Goal: Information Seeking & Learning: Find specific fact

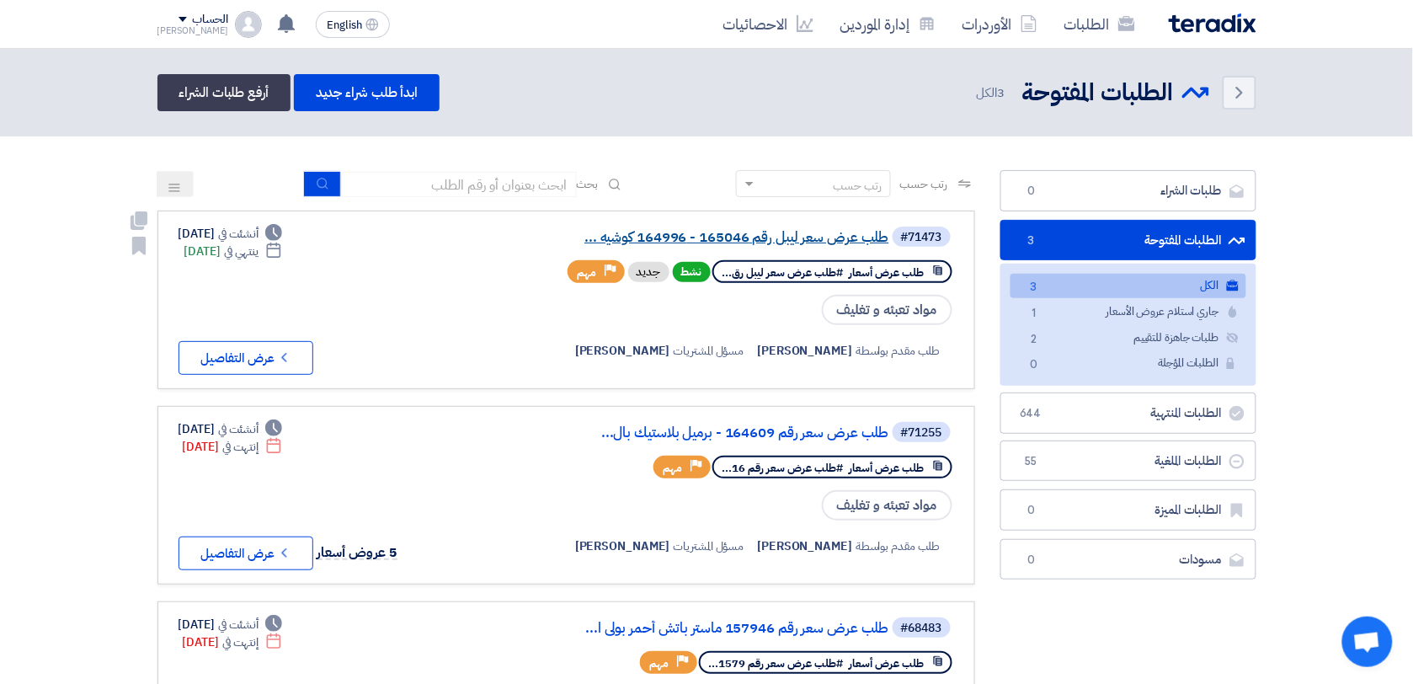
drag, startPoint x: 0, startPoint y: 0, endPoint x: 808, endPoint y: 238, distance: 842.7
click at [808, 238] on link "طلب عرض سعر ليبل رقم 165046 - 164996 كوشيه ..." at bounding box center [720, 237] width 337 height 15
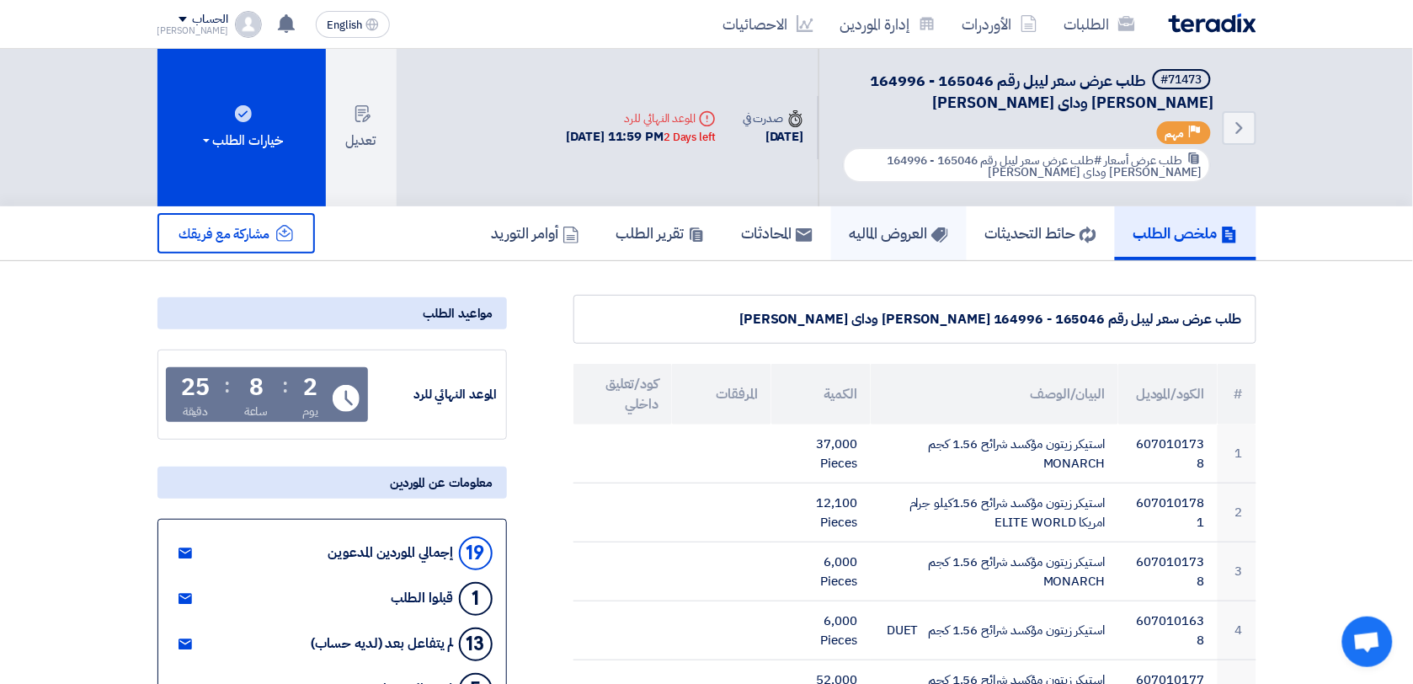
click at [868, 229] on h5 "العروض الماليه" at bounding box center [899, 232] width 99 height 19
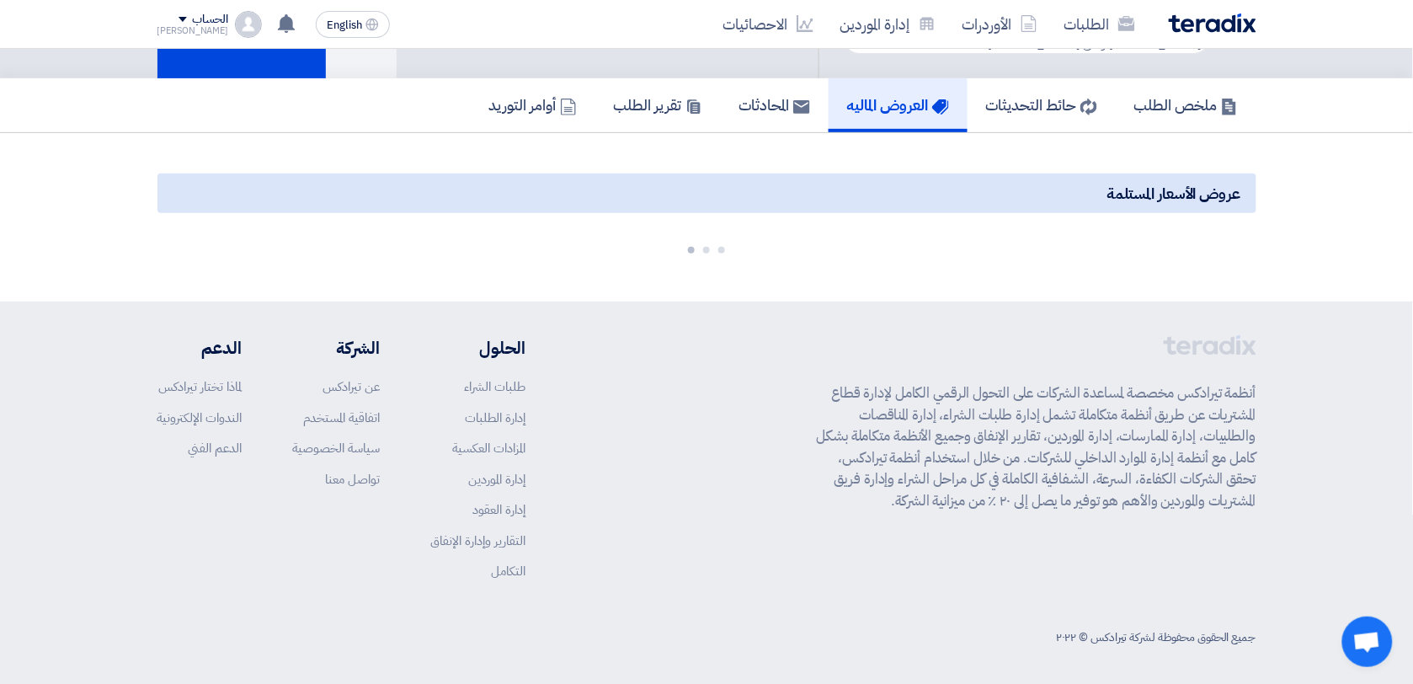
scroll to position [131, 0]
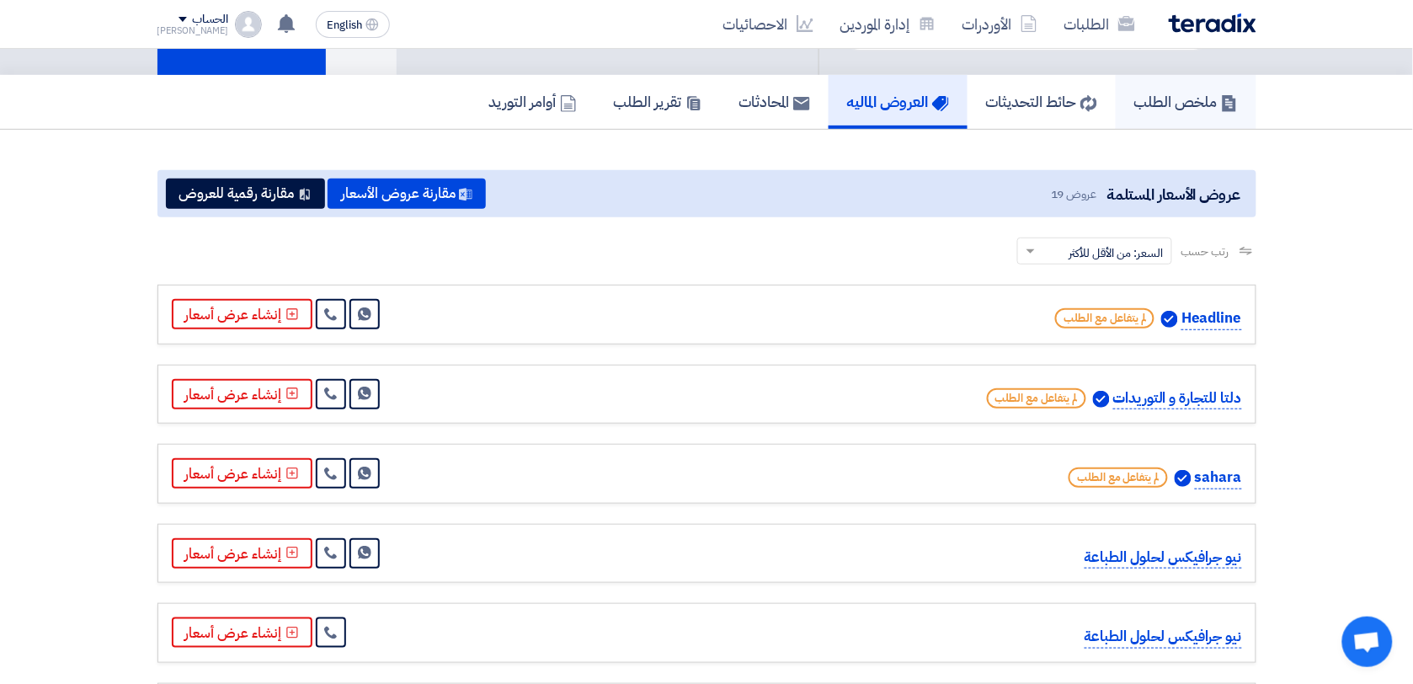
click at [1187, 99] on h5 "ملخص الطلب" at bounding box center [1186, 101] width 104 height 19
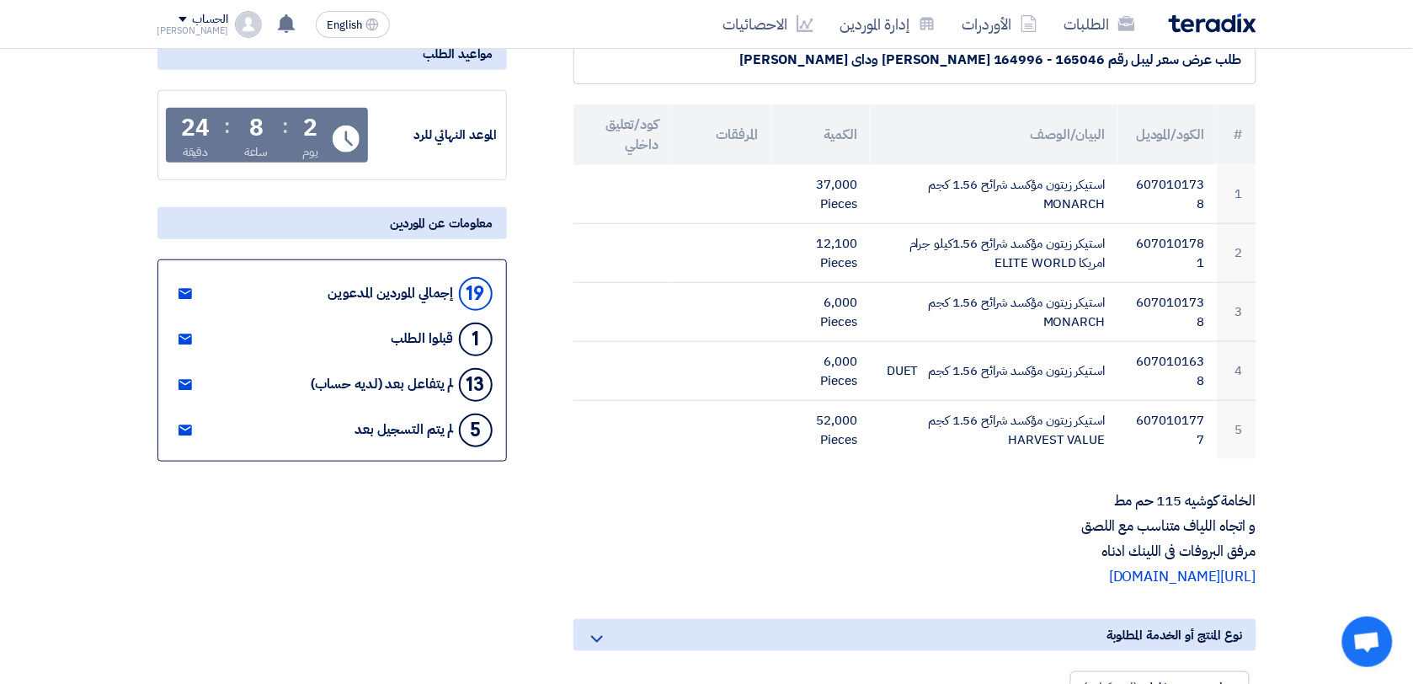
scroll to position [316, 0]
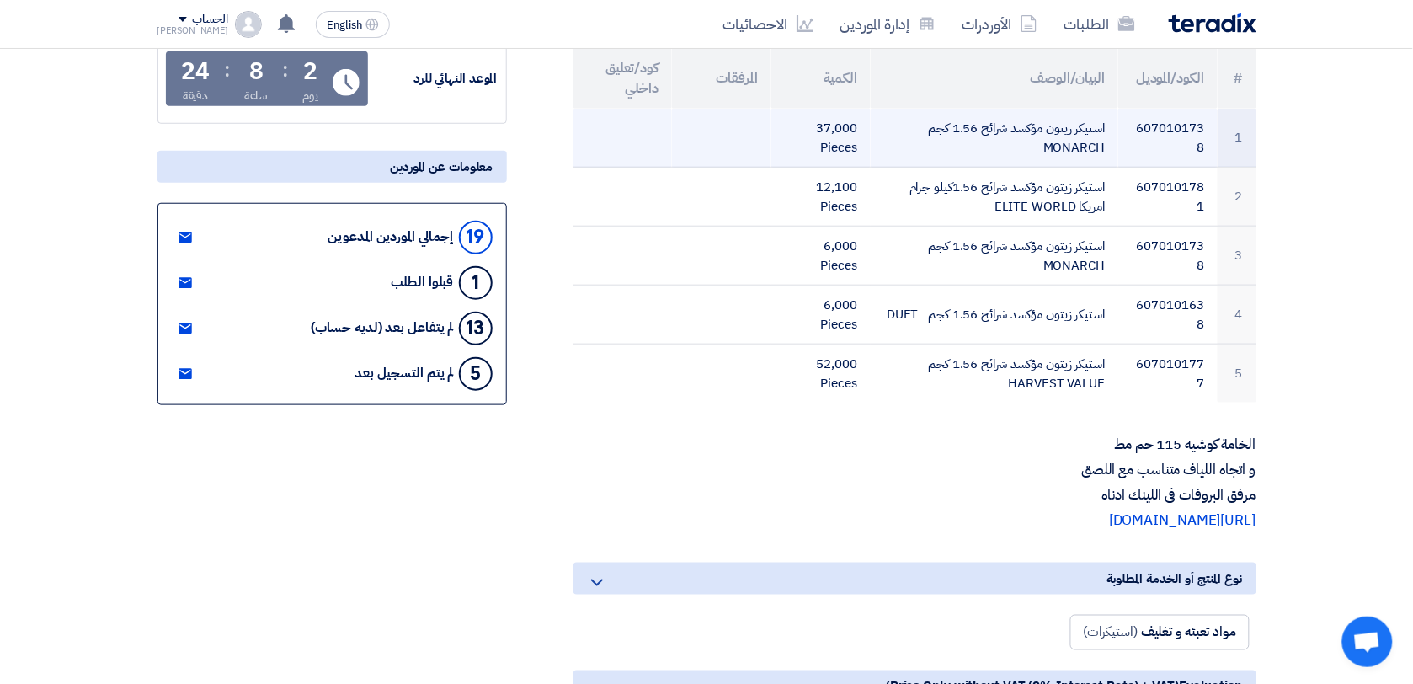
click at [1164, 122] on td "6070101738" at bounding box center [1167, 138] width 99 height 59
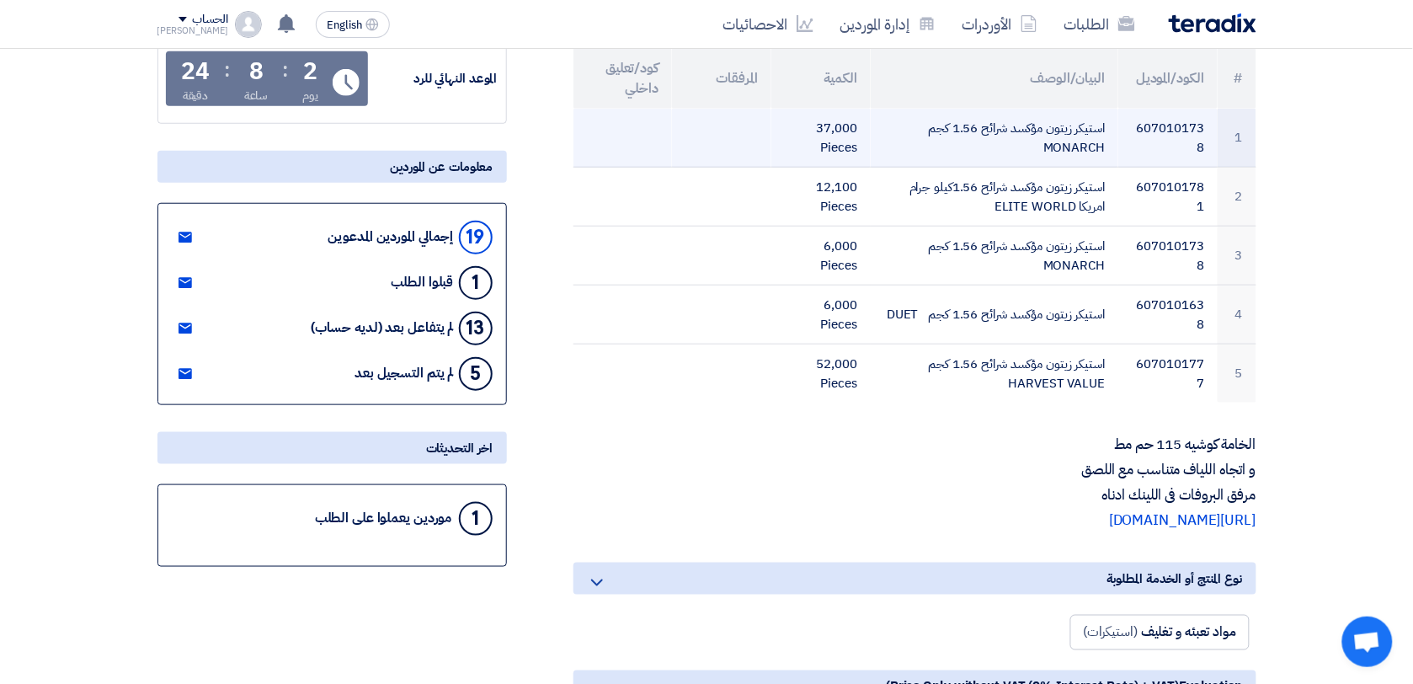
copy tr "6070101738"
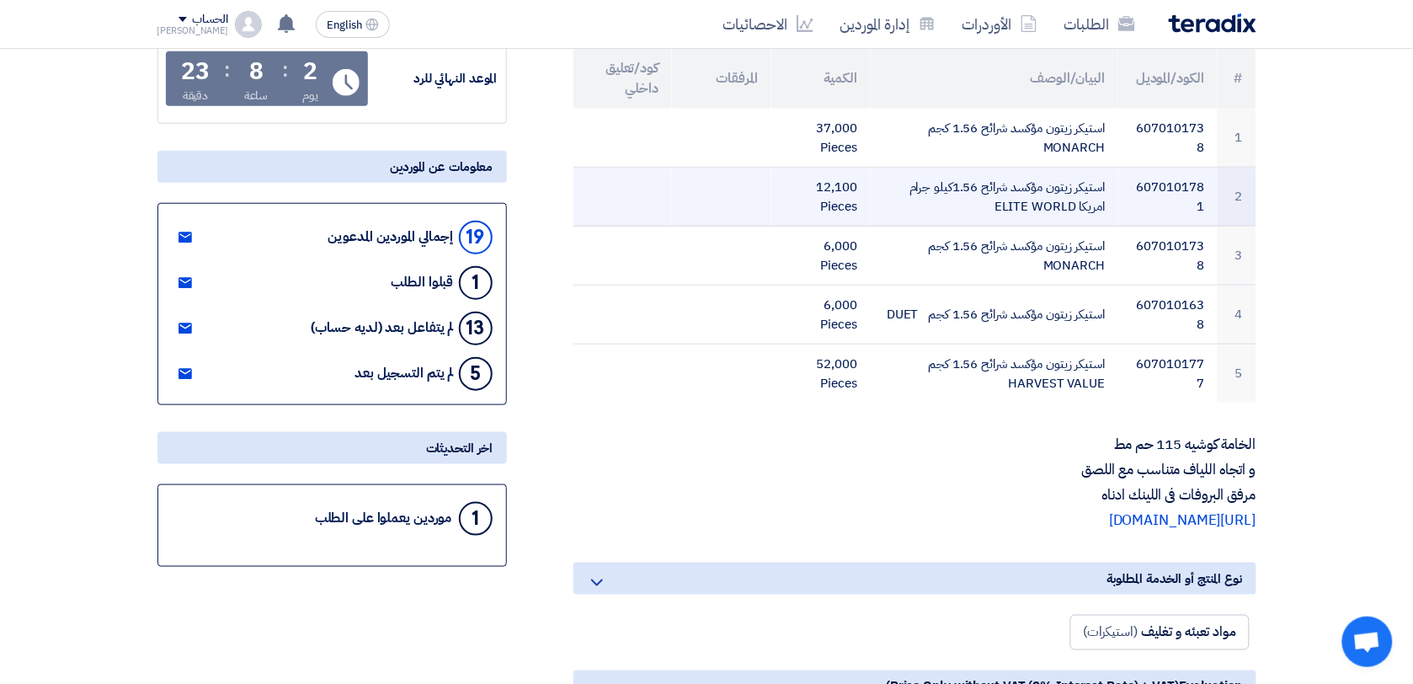
click at [1166, 179] on td "6070101781" at bounding box center [1167, 197] width 99 height 59
copy td "6070101781"
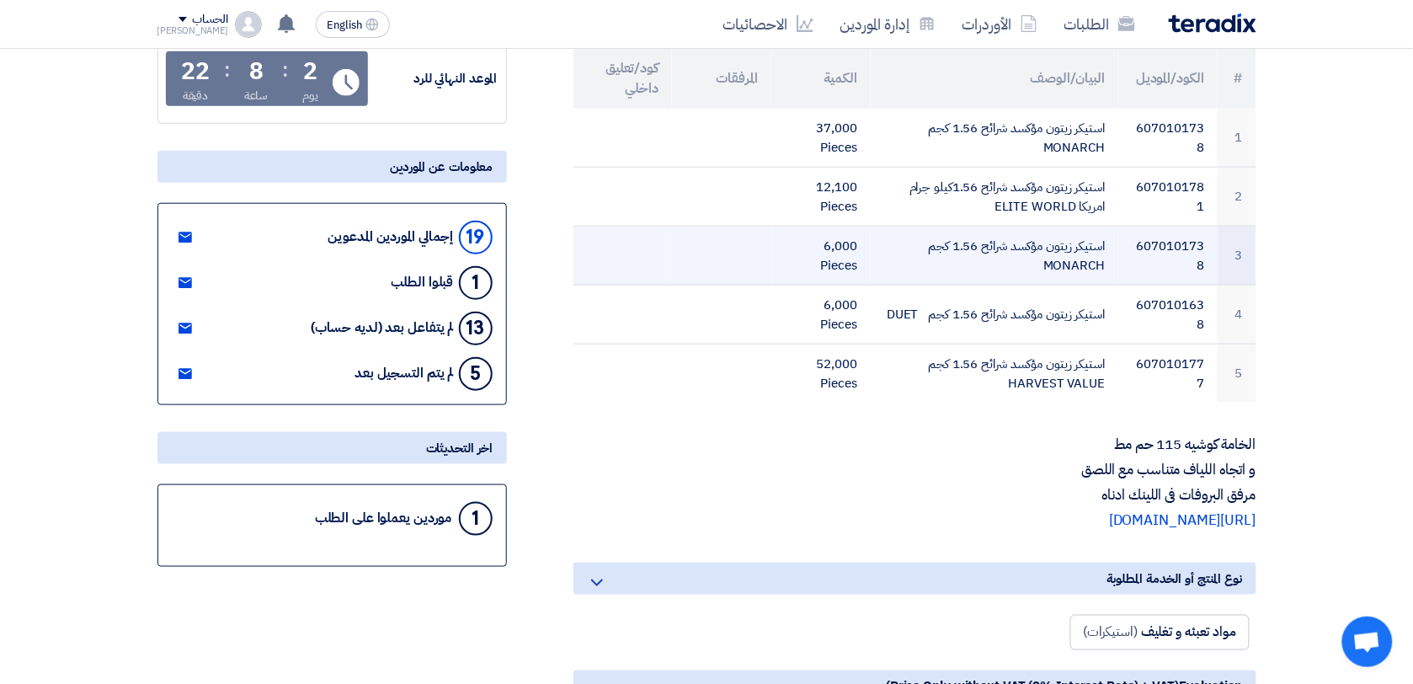
click at [1175, 243] on td "6070101738" at bounding box center [1167, 256] width 99 height 59
copy td "6070101738"
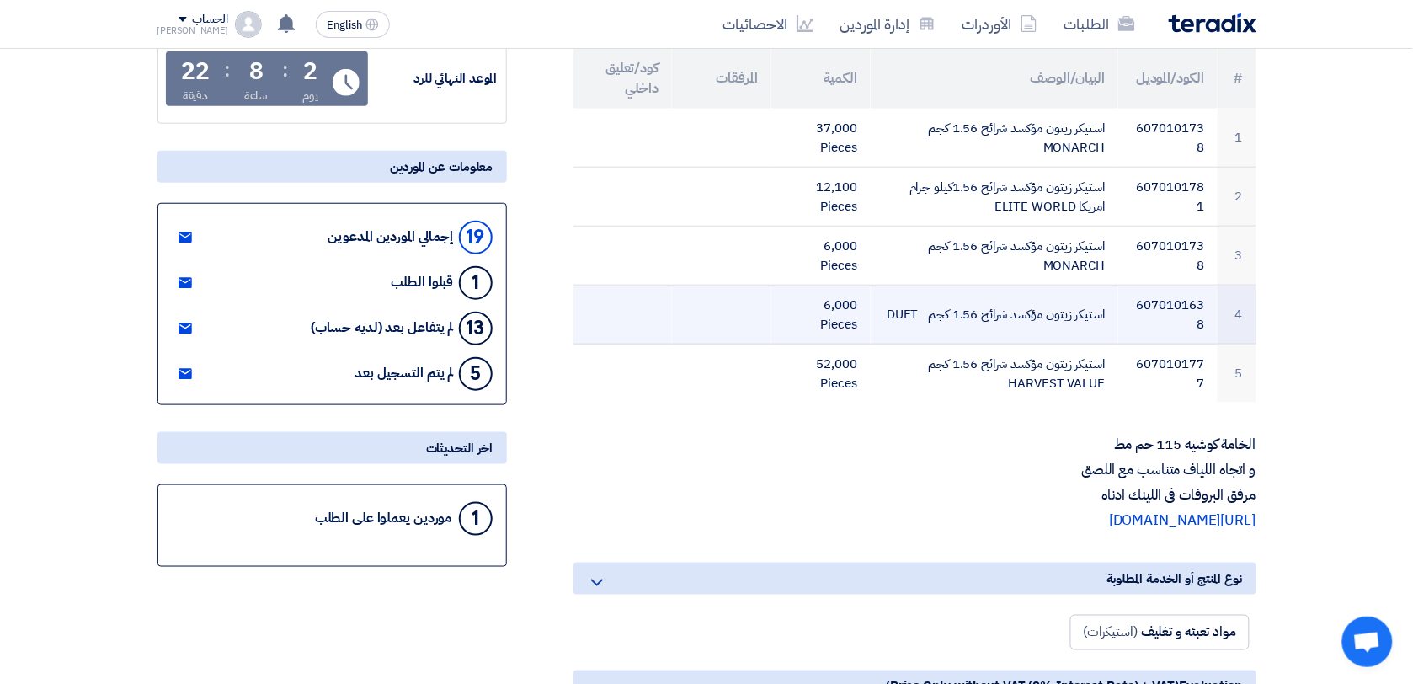
click at [1191, 296] on td "6070101638" at bounding box center [1167, 314] width 99 height 59
copy td "6070101638"
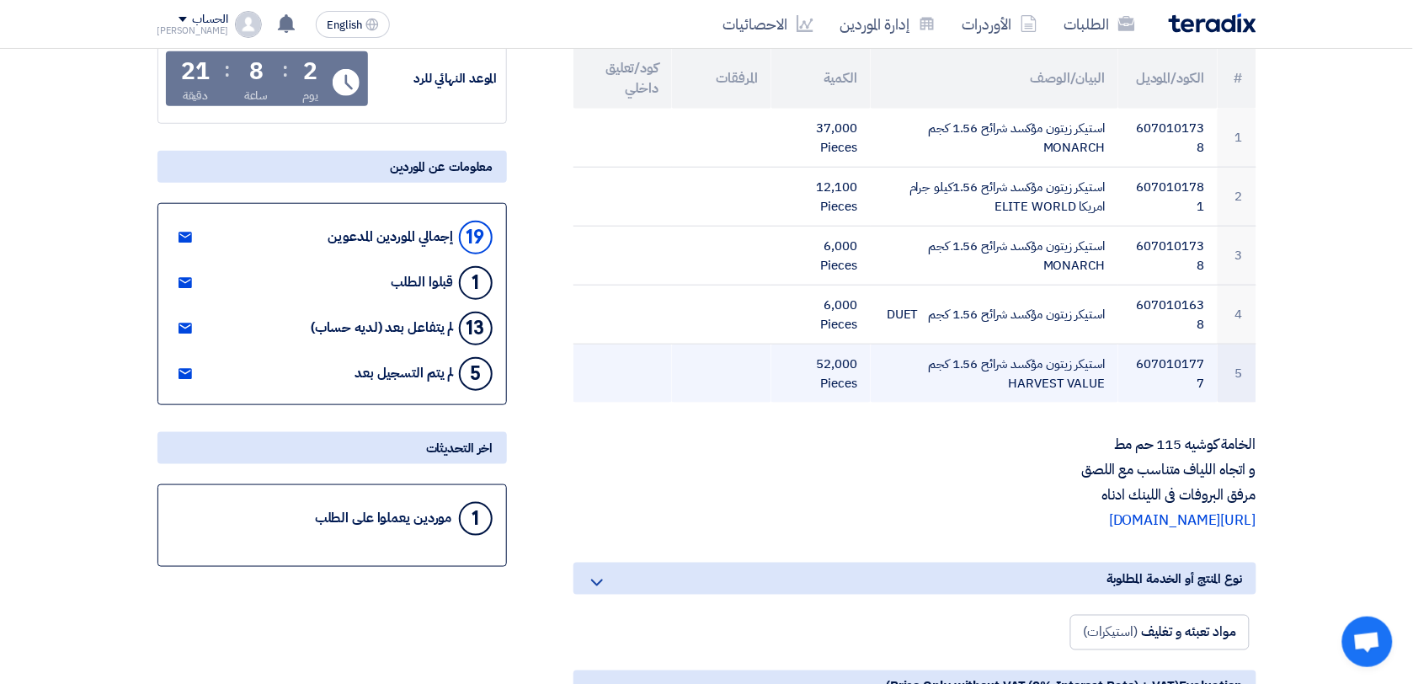
click at [1176, 358] on td "6070101777" at bounding box center [1167, 373] width 99 height 59
copy td "6070101777"
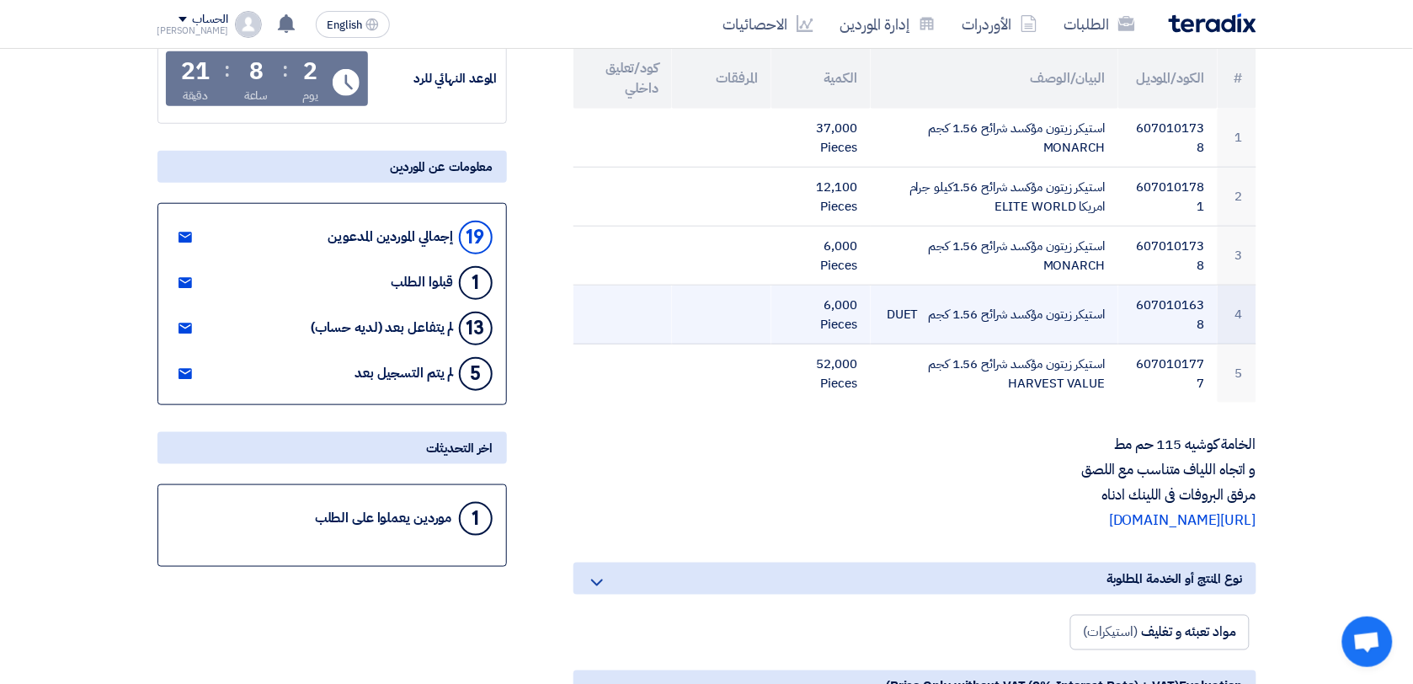
copy td "6070101777"
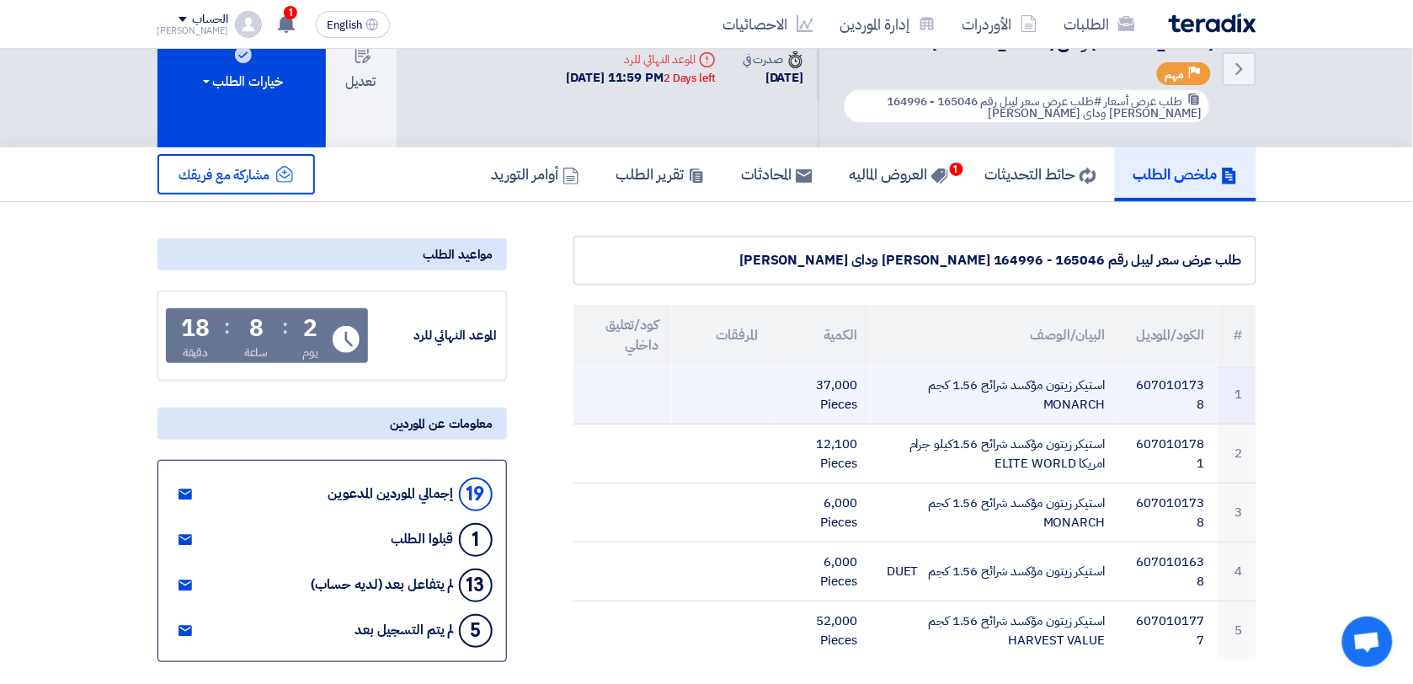
scroll to position [0, 0]
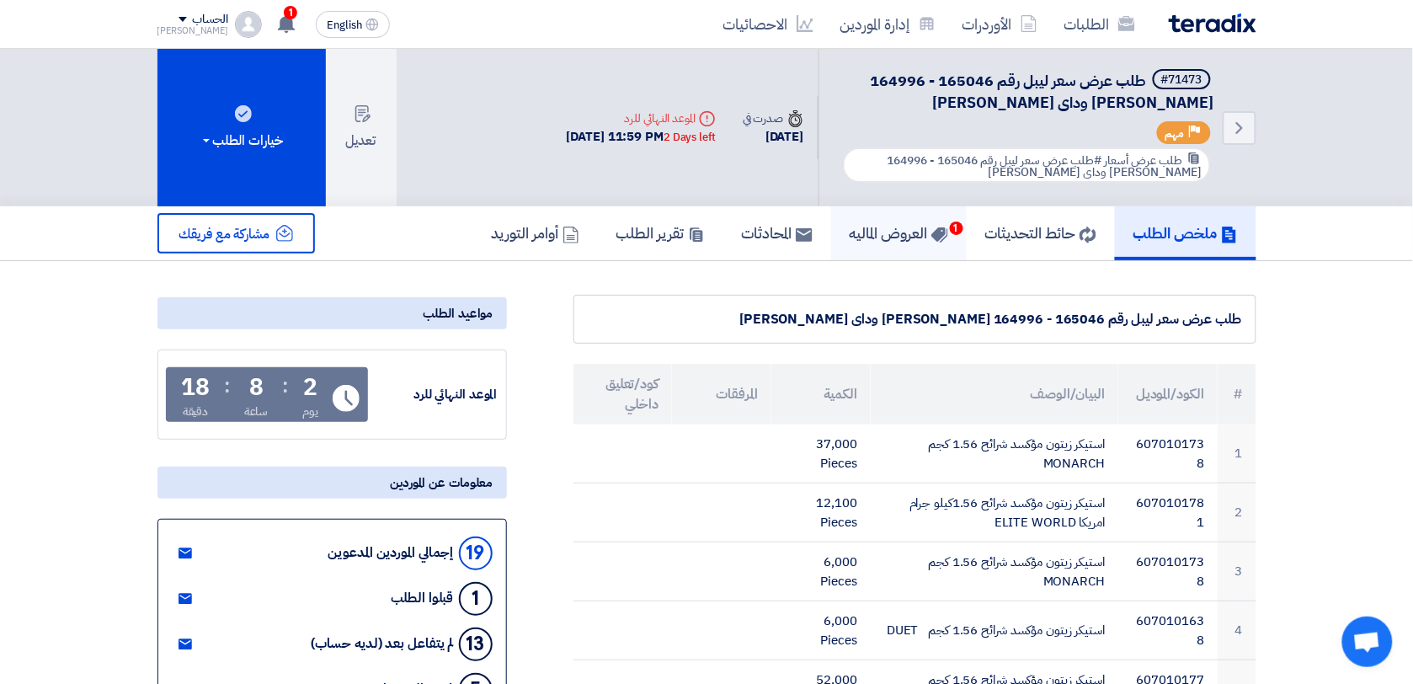
click at [886, 238] on h5 "العروض الماليه 1" at bounding box center [899, 232] width 99 height 19
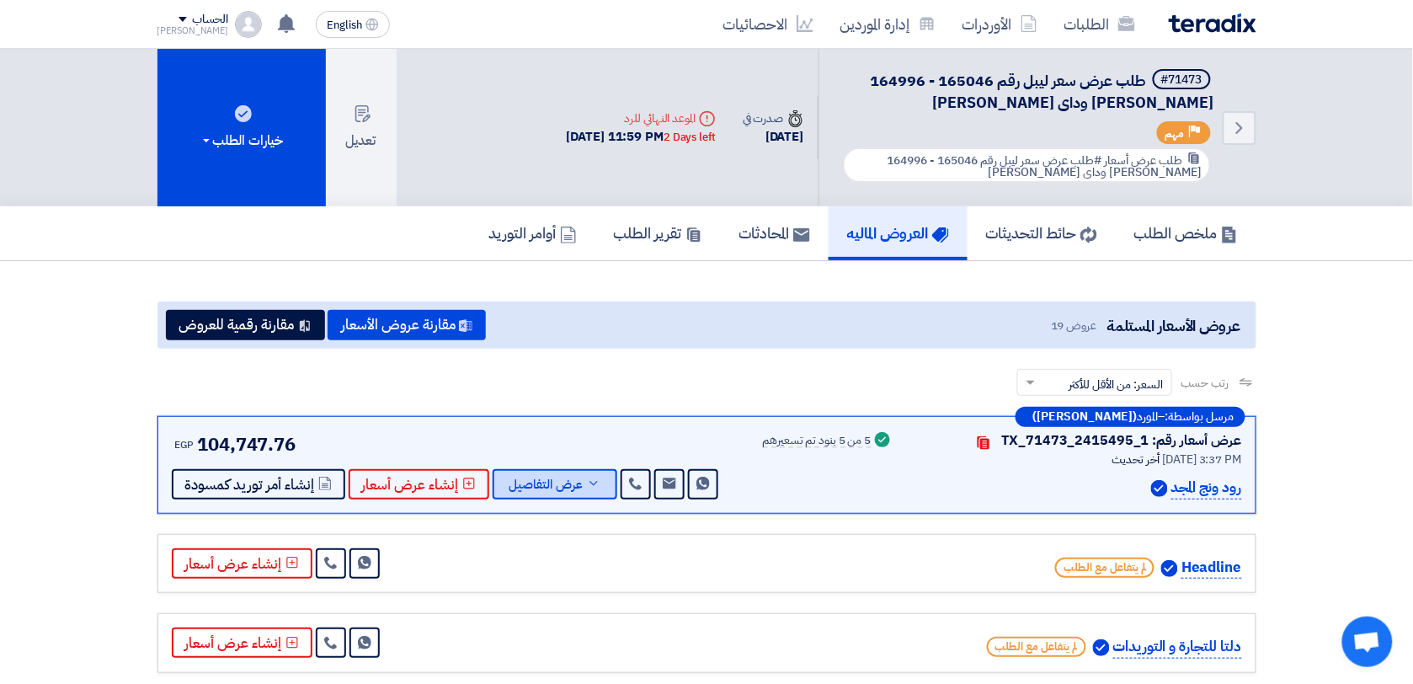
click at [587, 480] on icon at bounding box center [593, 483] width 13 height 13
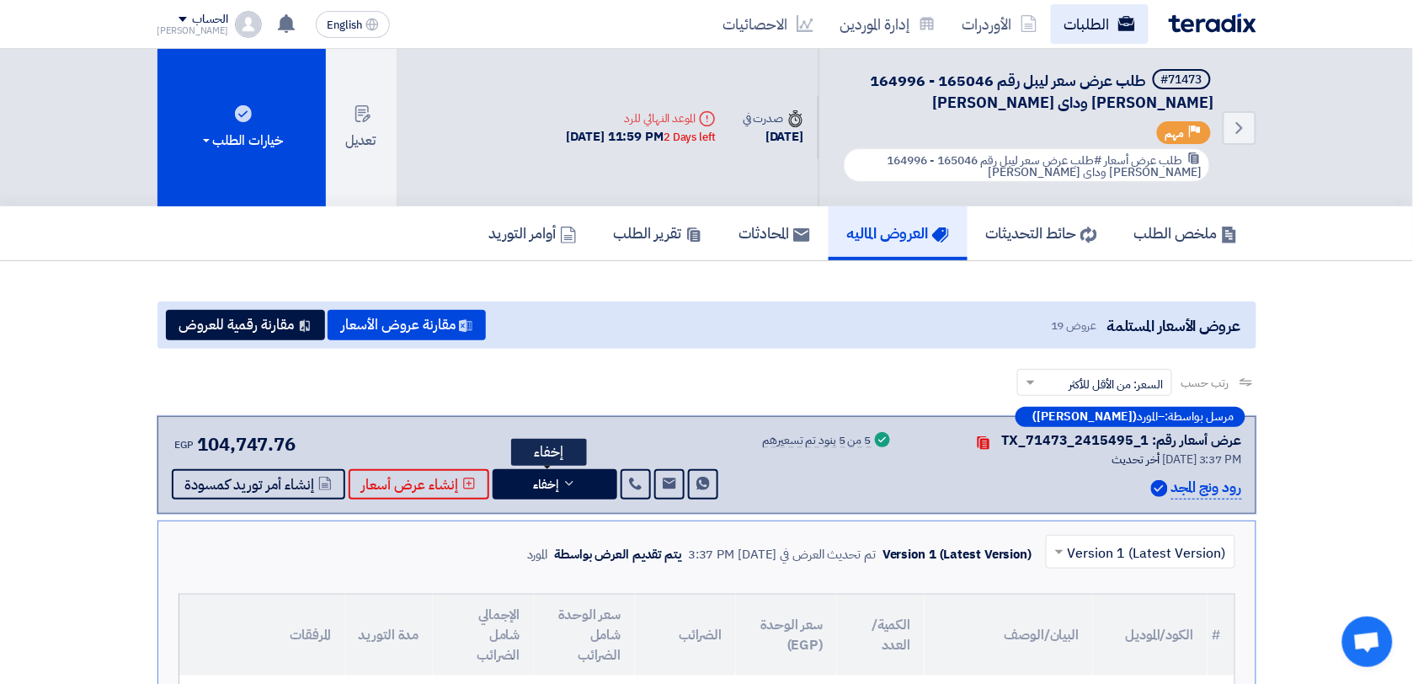
click at [1092, 19] on link "الطلبات" at bounding box center [1100, 24] width 98 height 40
